Goal: Task Accomplishment & Management: Manage account settings

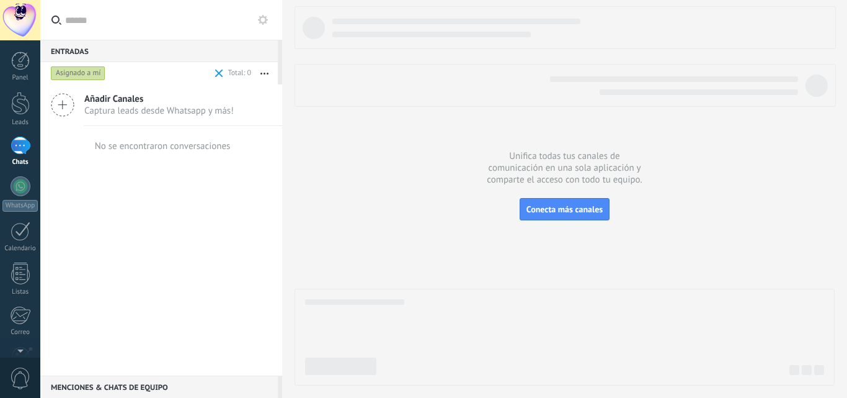
click at [22, 145] on div at bounding box center [21, 145] width 20 height 18
click at [22, 55] on div at bounding box center [20, 60] width 19 height 19
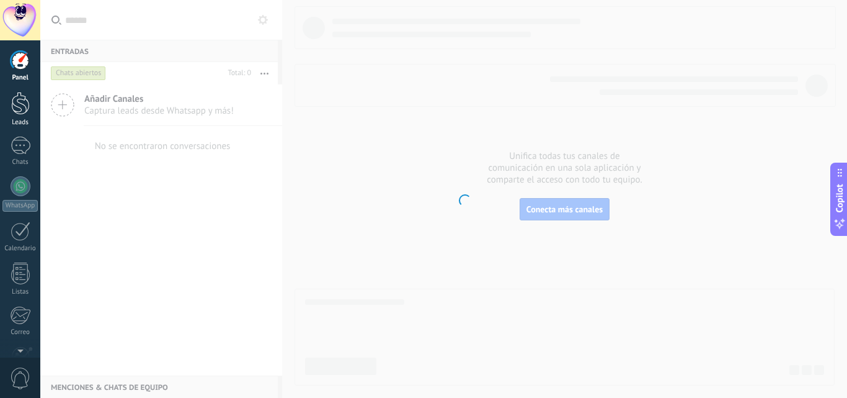
click at [21, 109] on div at bounding box center [20, 103] width 19 height 23
